Goal: Find specific fact: Find specific fact

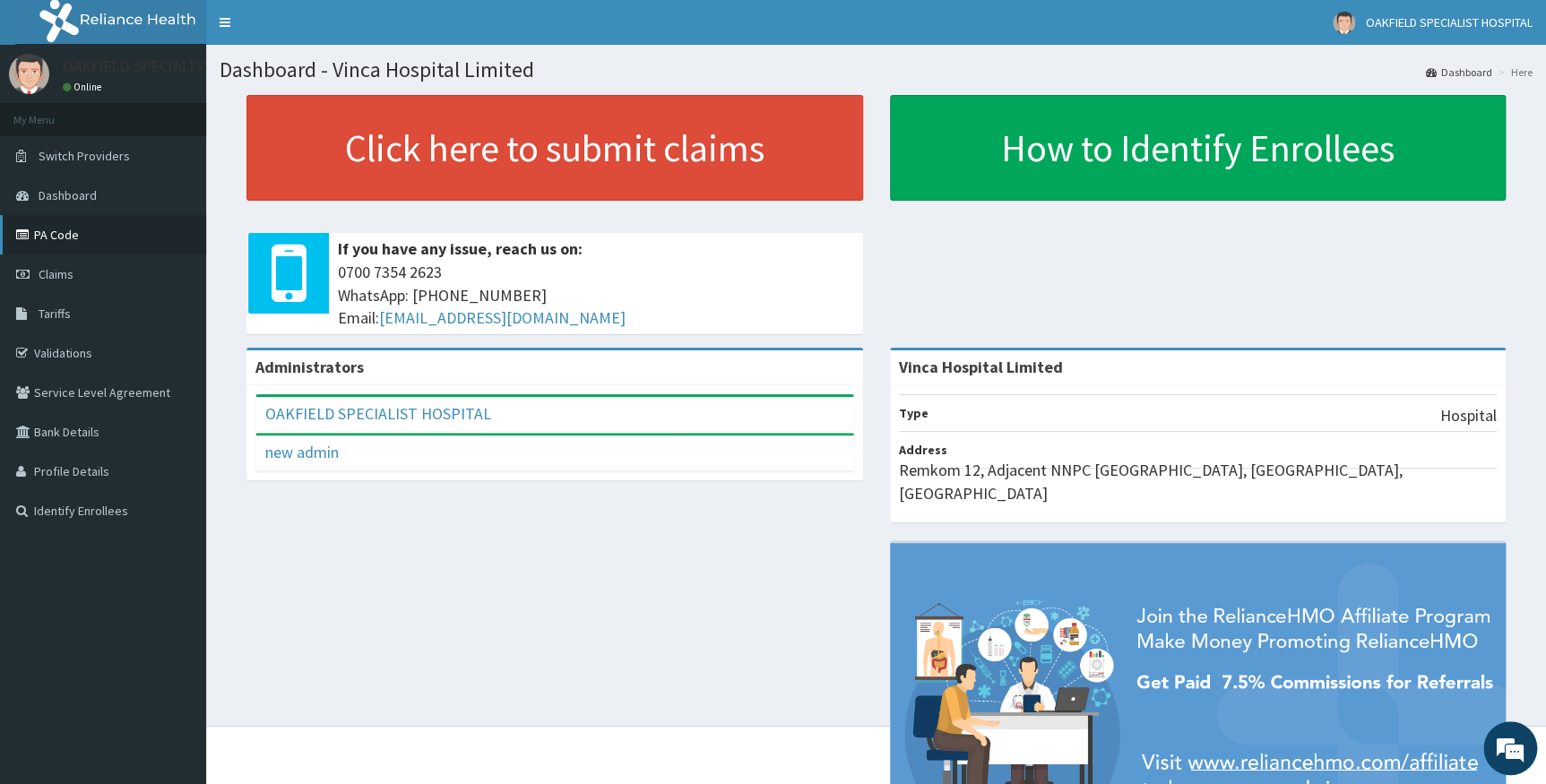
click at [62, 232] on link "PA Code" at bounding box center [103, 235] width 207 height 40
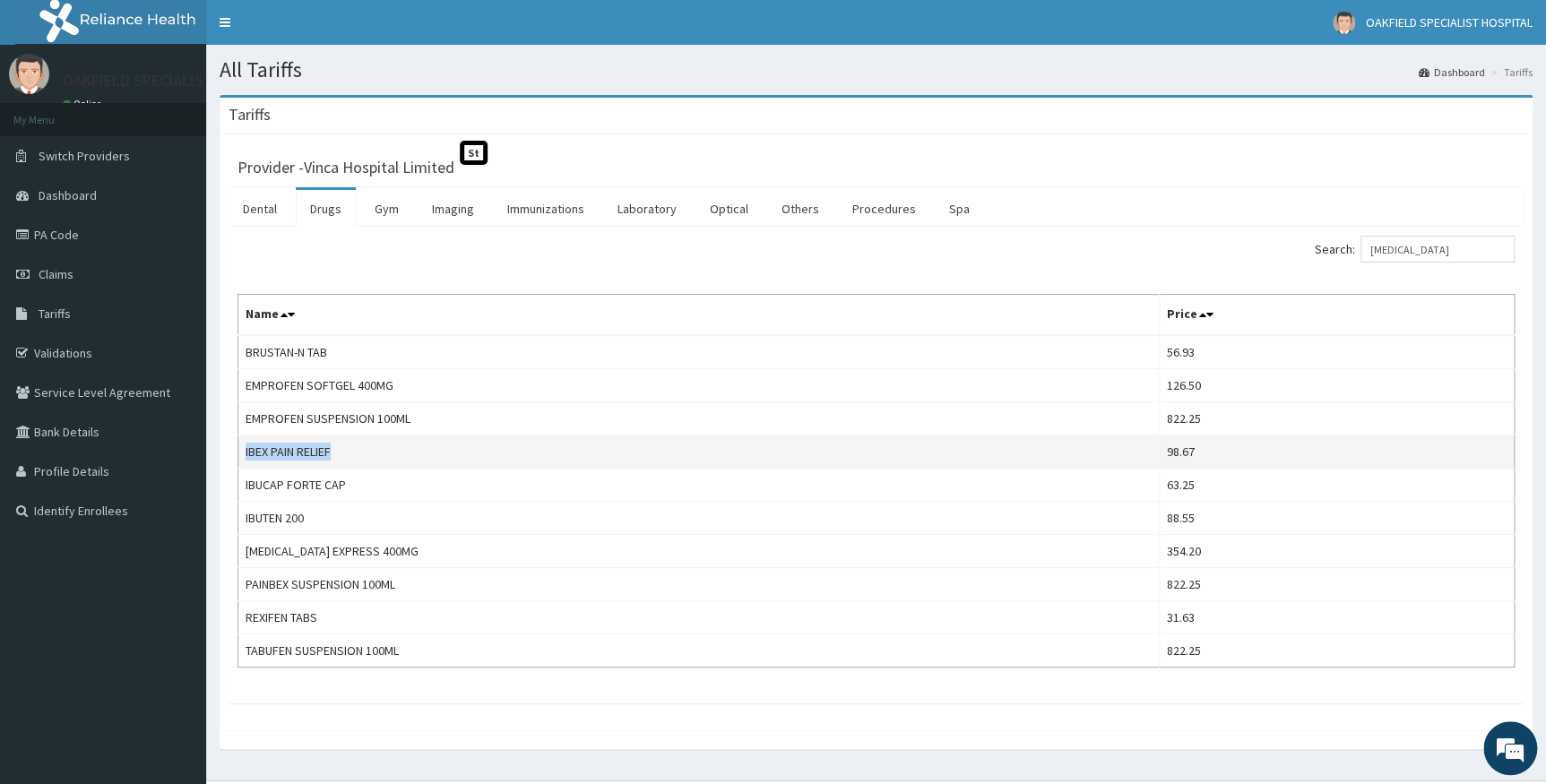
click at [339, 444] on td "IBEX PAIN RELIEF" at bounding box center [699, 451] width 921 height 33
drag, startPoint x: 242, startPoint y: 447, endPoint x: 336, endPoint y: 448, distance: 94.0
click at [336, 448] on td "IBEX PAIN RELIEF" at bounding box center [699, 451] width 921 height 33
copy td "IBEX PAIN RELIEF"
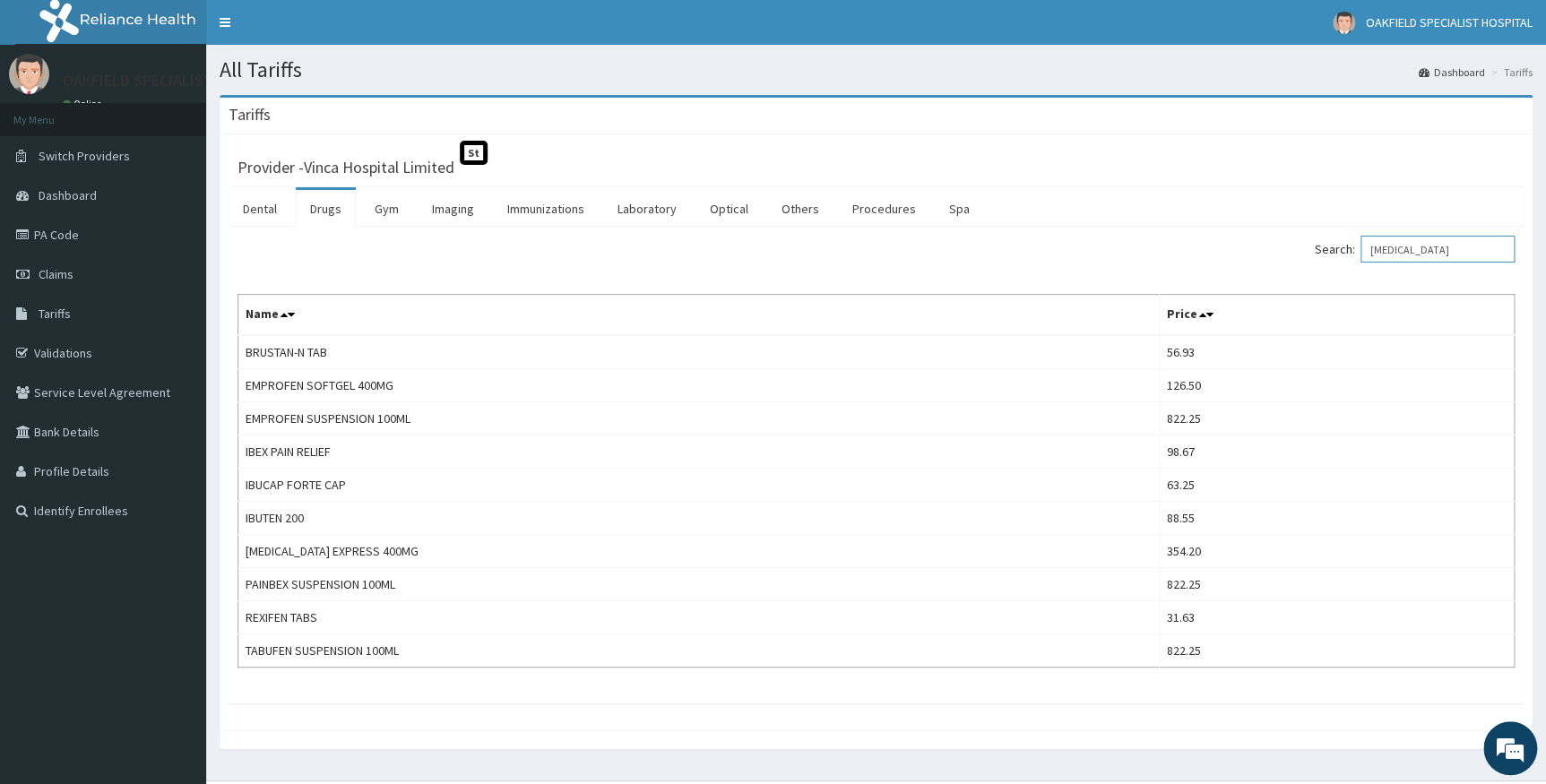
click at [1433, 243] on input "[MEDICAL_DATA]" at bounding box center [1437, 248] width 154 height 27
click at [1447, 241] on input "[MEDICAL_DATA]" at bounding box center [1437, 248] width 154 height 27
type input "I"
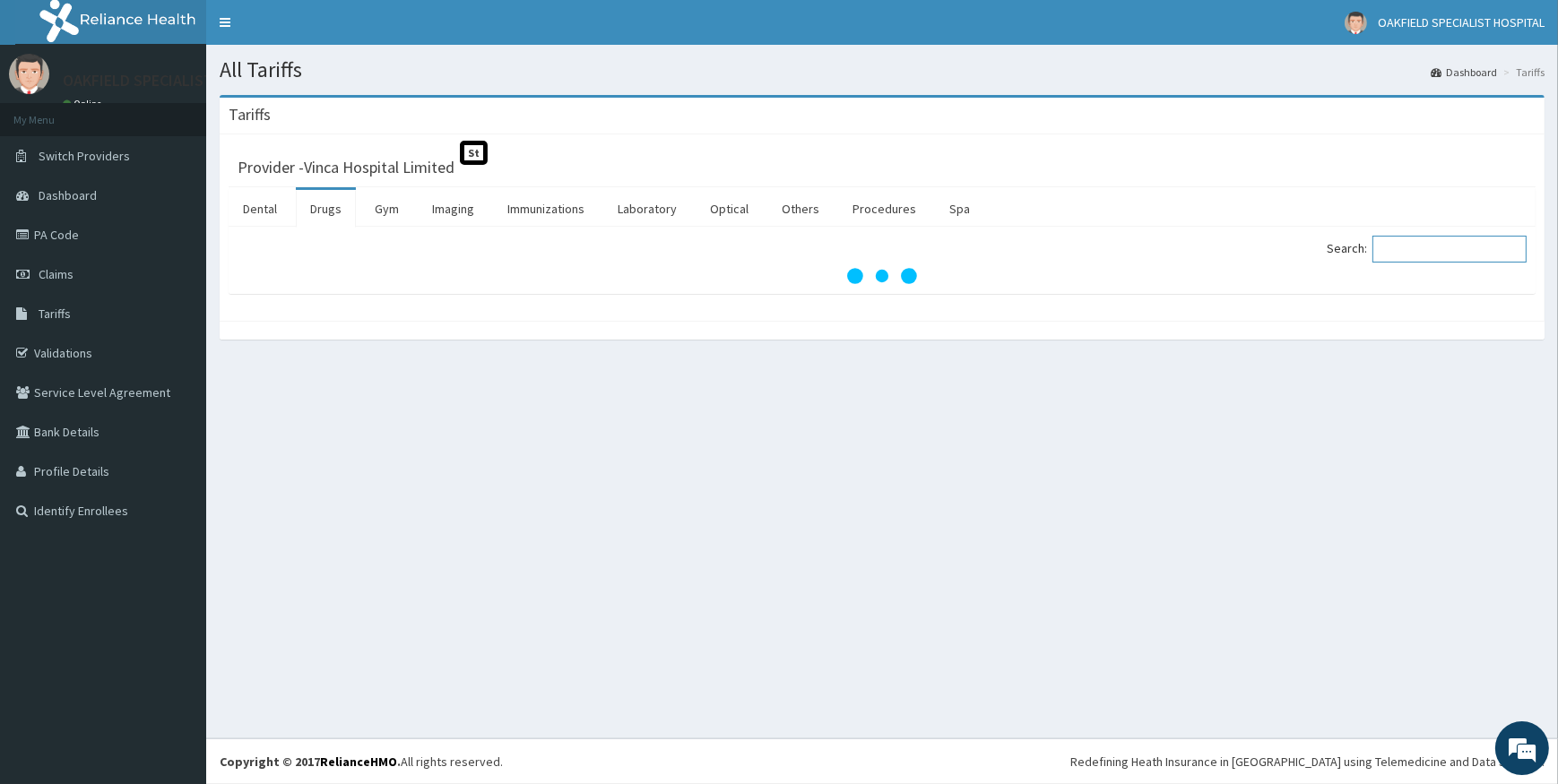
click at [1423, 250] on input "Search:" at bounding box center [1449, 248] width 154 height 27
paste input "LEVICETIRIZINE"
click at [1413, 246] on input "LEVICETIRIZINE" at bounding box center [1449, 248] width 154 height 27
drag, startPoint x: 1412, startPoint y: 250, endPoint x: 1426, endPoint y: 244, distance: 15.2
click at [1412, 248] on input "LEVICETIRIZINE" at bounding box center [1449, 248] width 154 height 27
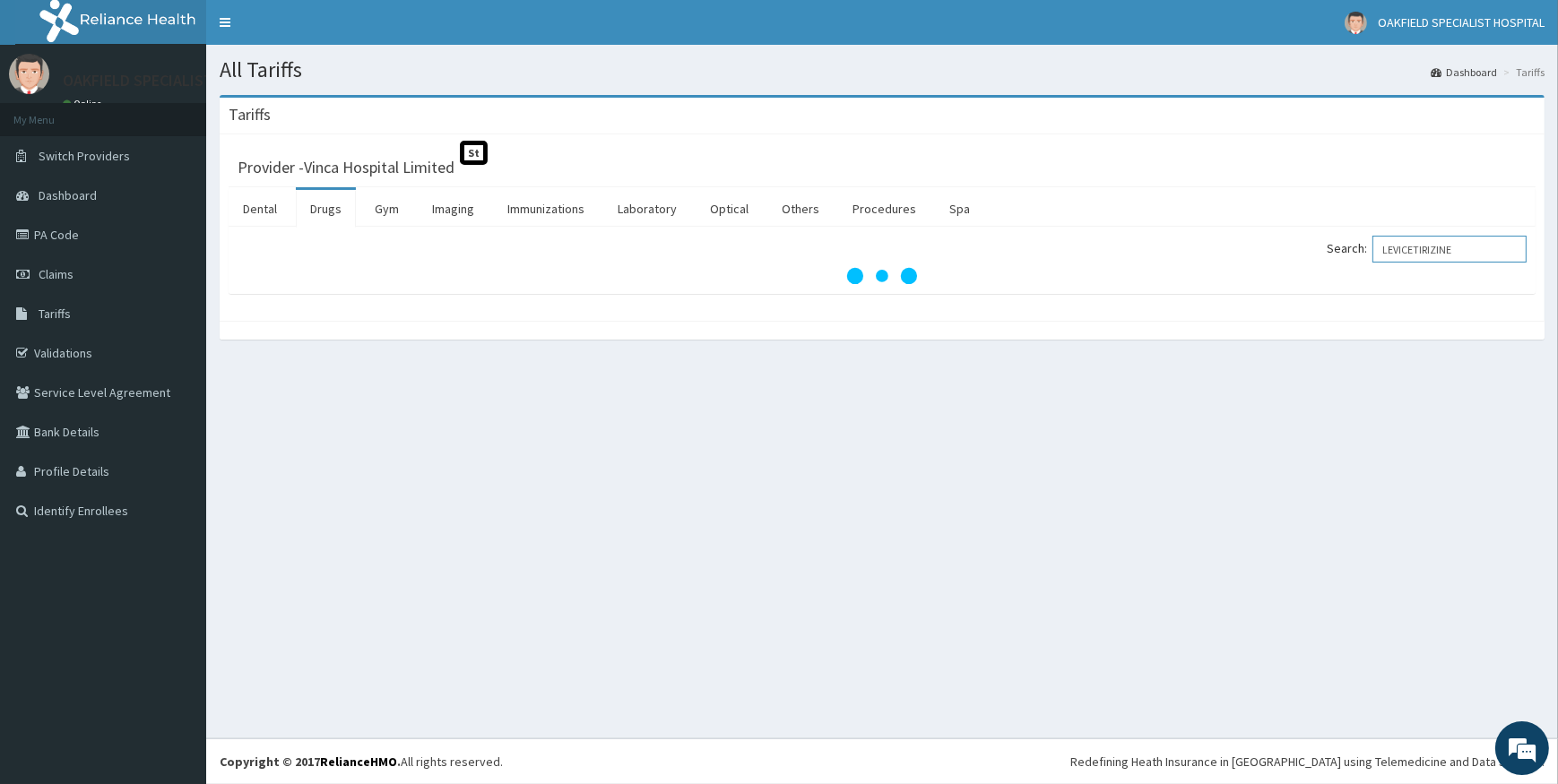
click at [1415, 245] on input "LEVICETIRIZINE" at bounding box center [1449, 248] width 154 height 27
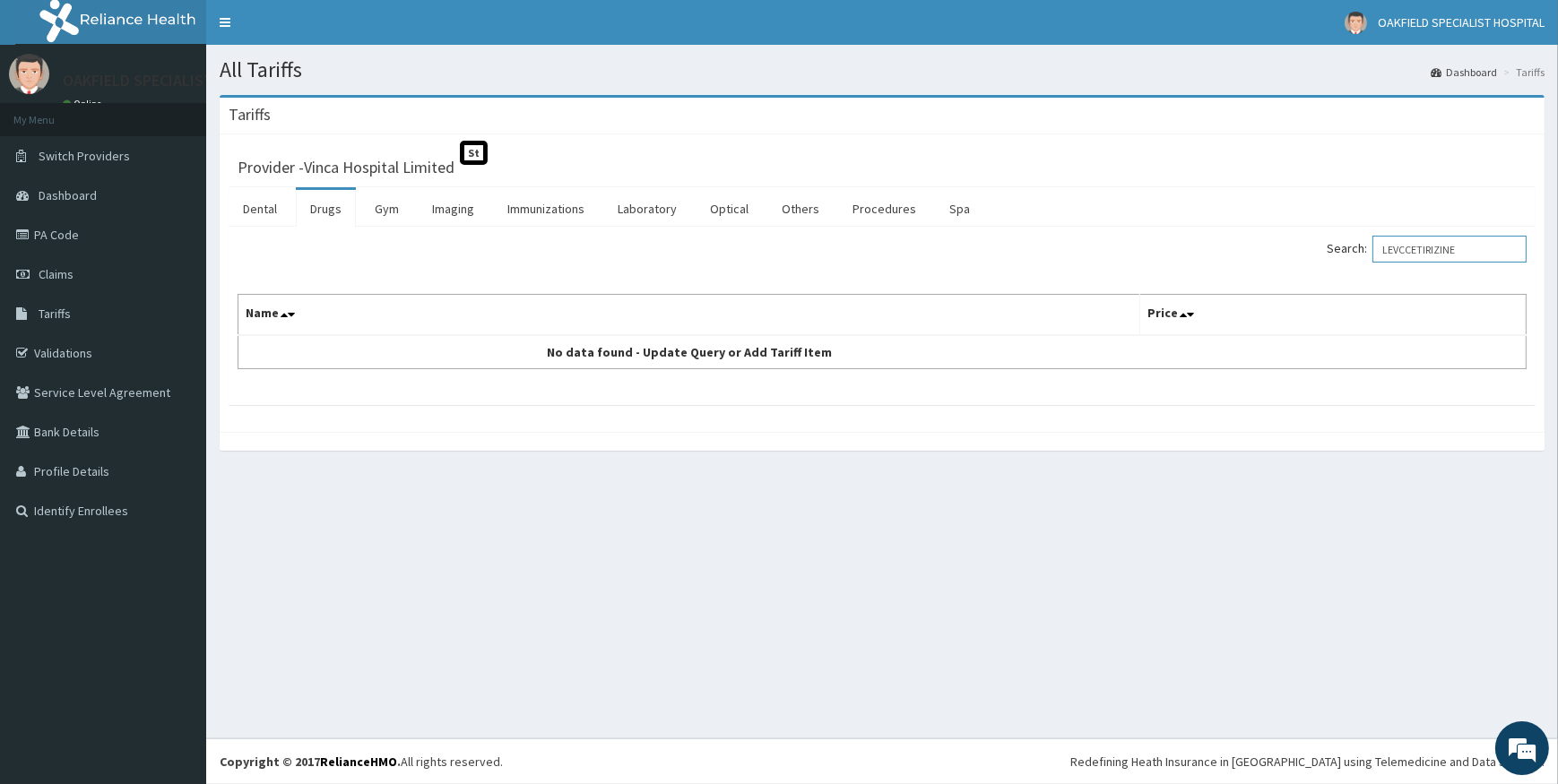
click at [1422, 241] on input "LEVCCETIRIZINE" at bounding box center [1449, 248] width 154 height 27
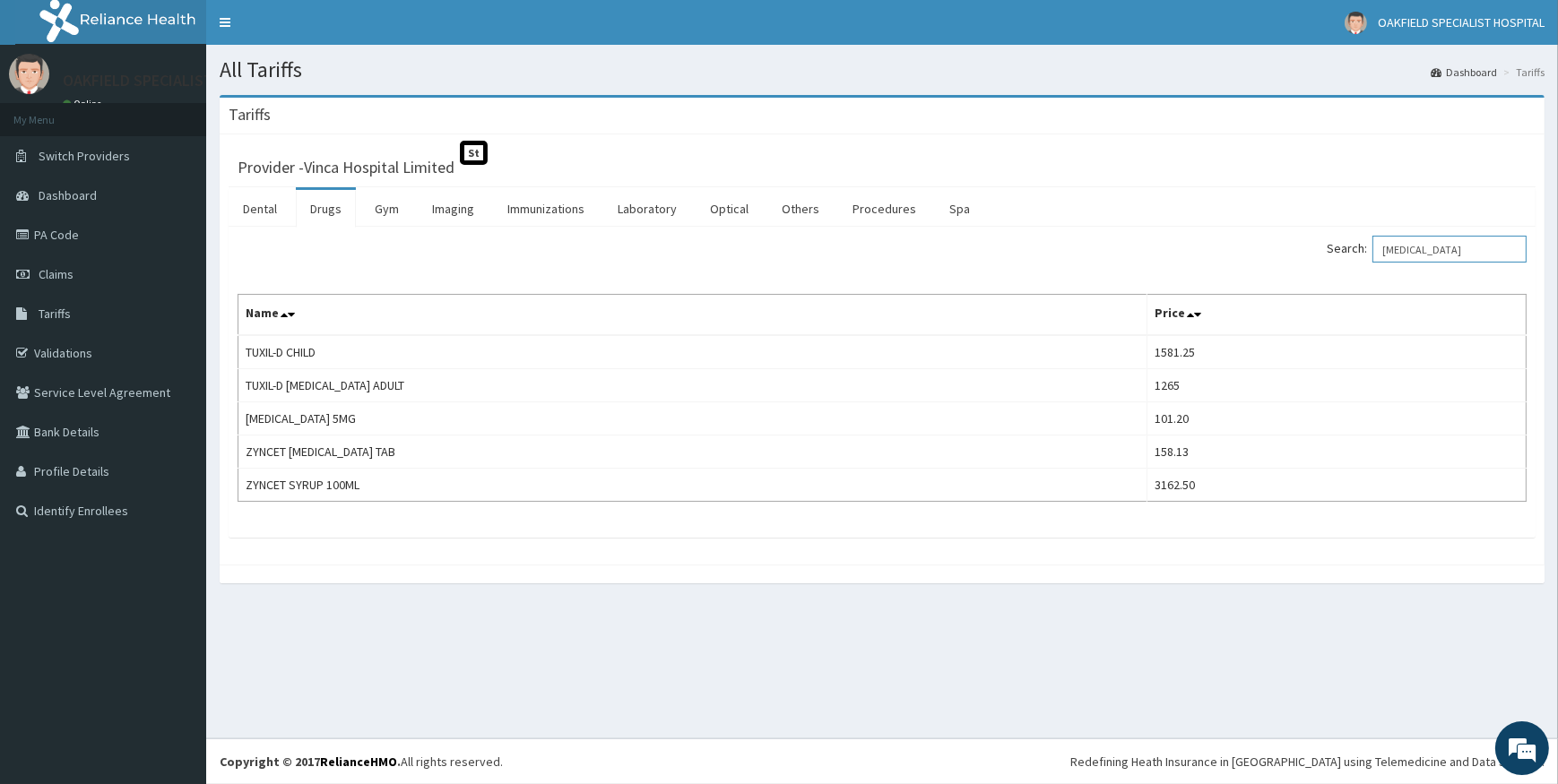
click at [1463, 241] on input "[MEDICAL_DATA]" at bounding box center [1449, 248] width 154 height 27
type input "C"
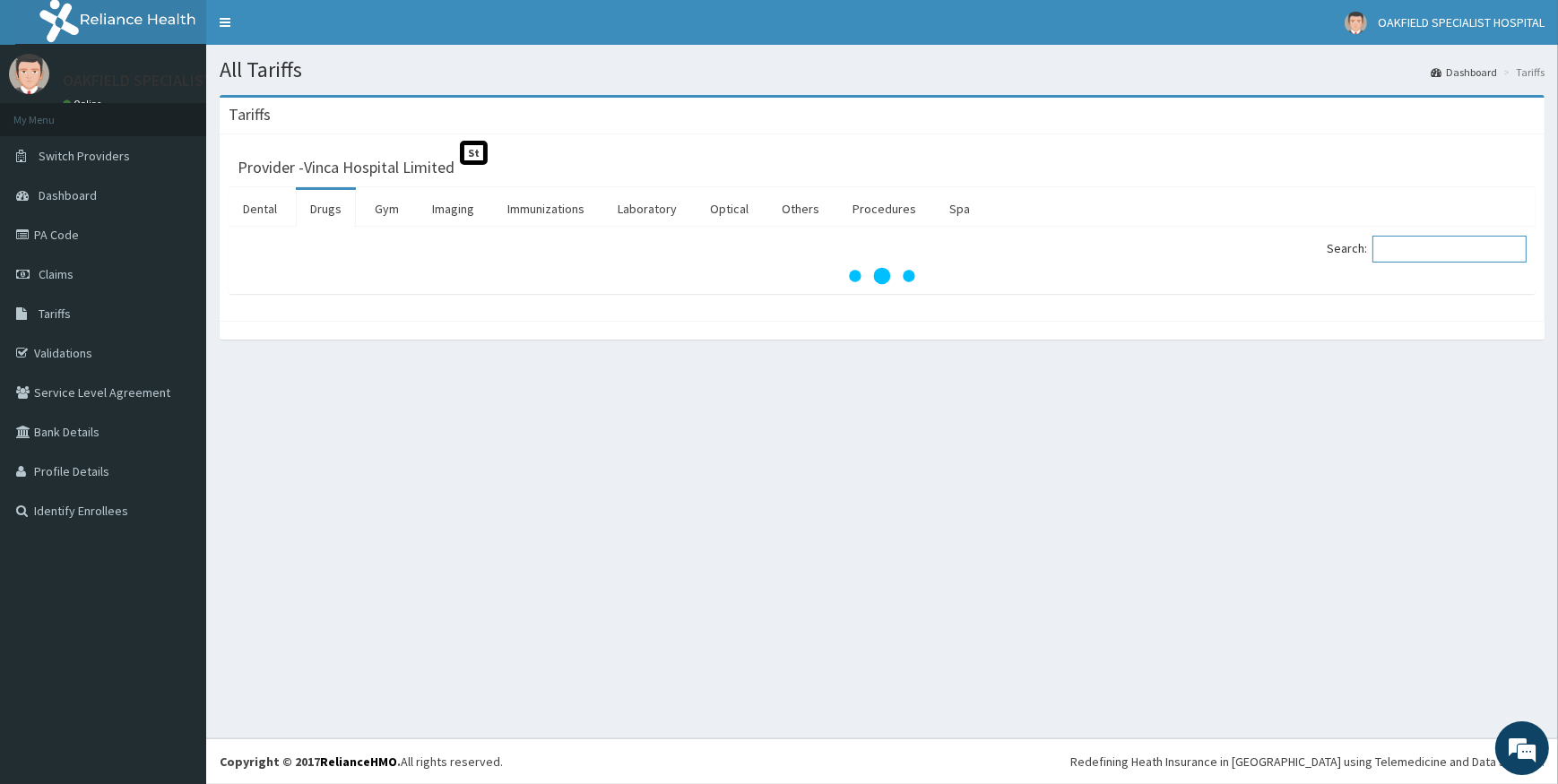
paste input "AMOXICLAV"
type input "AMOXIC"
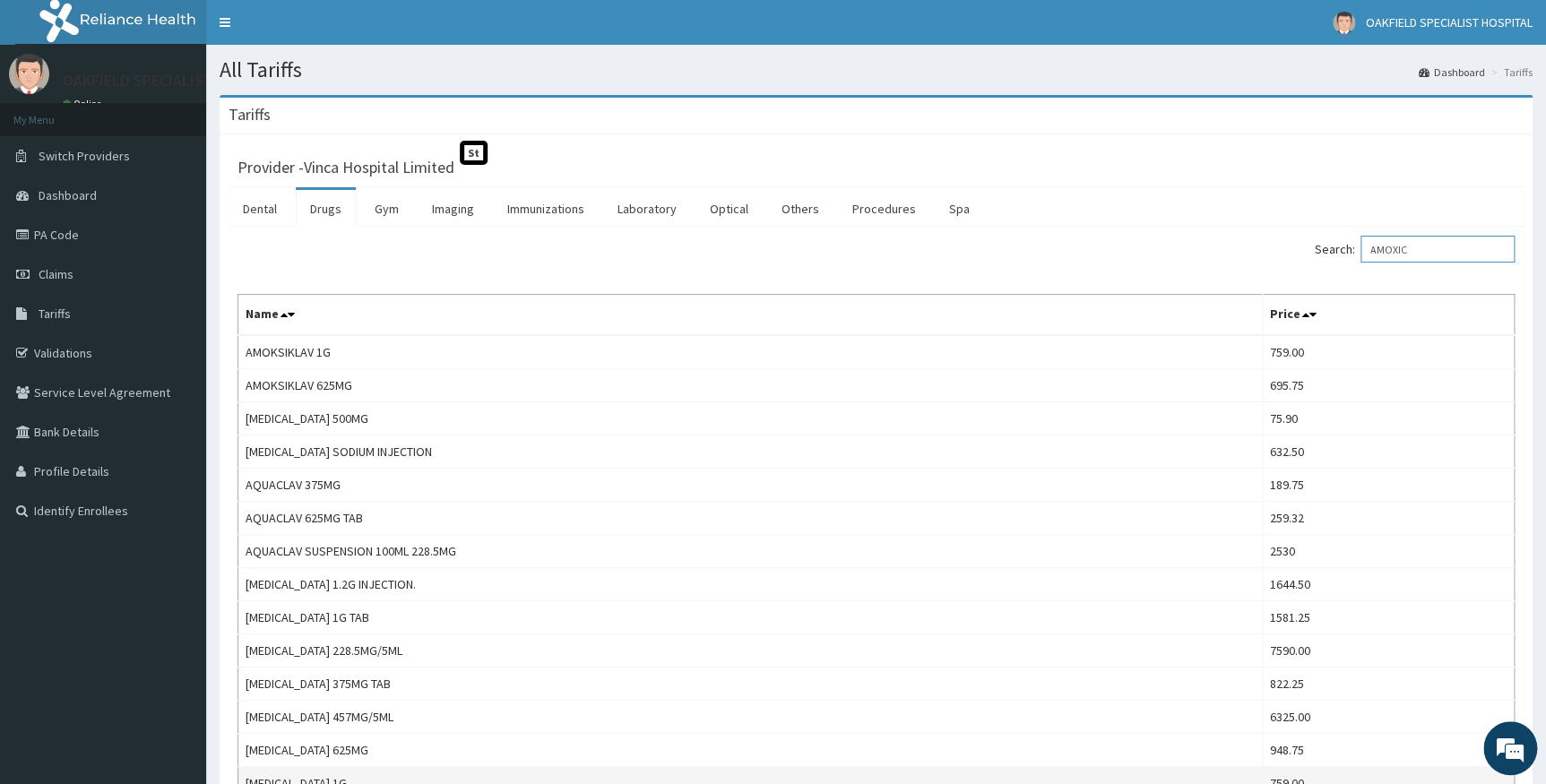
scroll to position [81, 0]
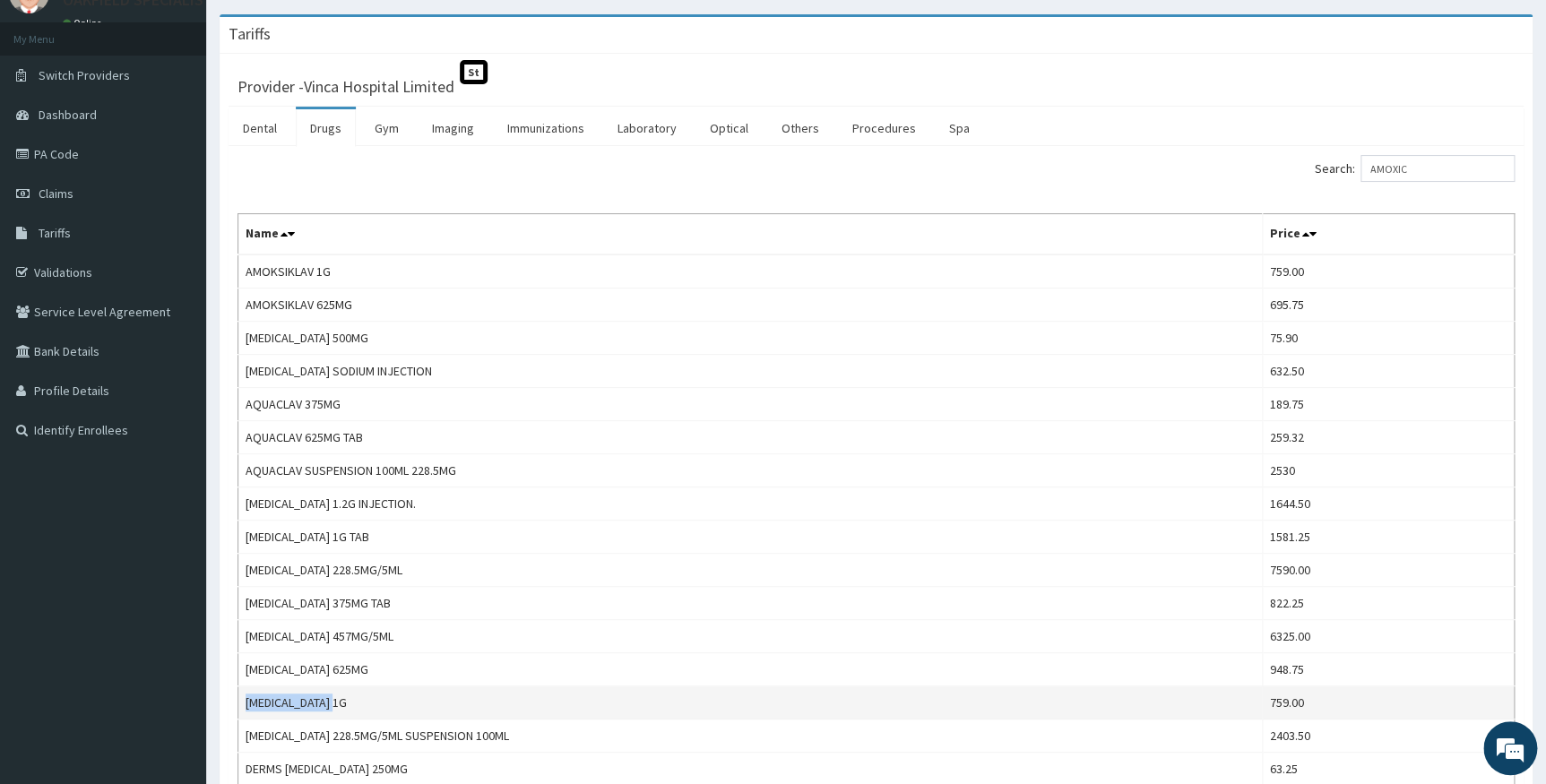
drag, startPoint x: 247, startPoint y: 692, endPoint x: 345, endPoint y: 705, distance: 98.9
click at [345, 705] on td "[MEDICAL_DATA] 1G" at bounding box center [751, 702] width 1025 height 33
copy td "[MEDICAL_DATA] 1G"
